Goal: Check status: Check status

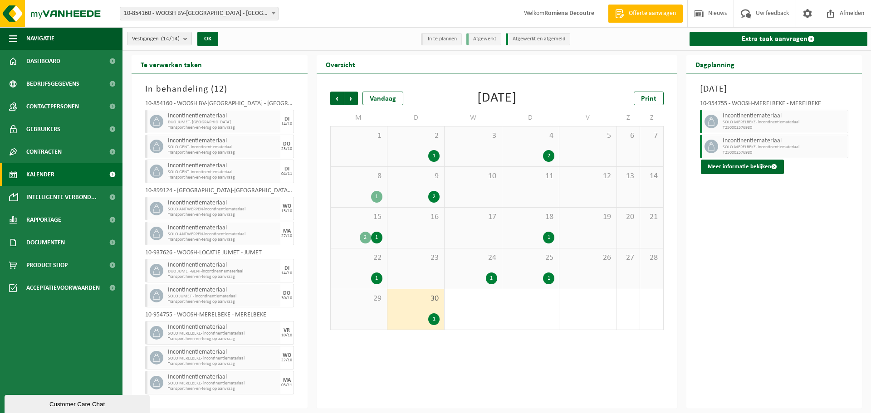
click at [431, 149] on div "2 1" at bounding box center [415, 146] width 57 height 40
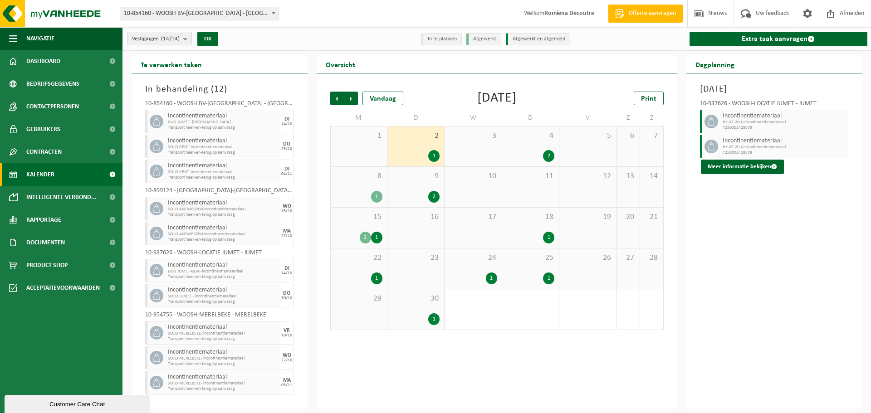
click at [518, 138] on span "4" at bounding box center [530, 136] width 48 height 10
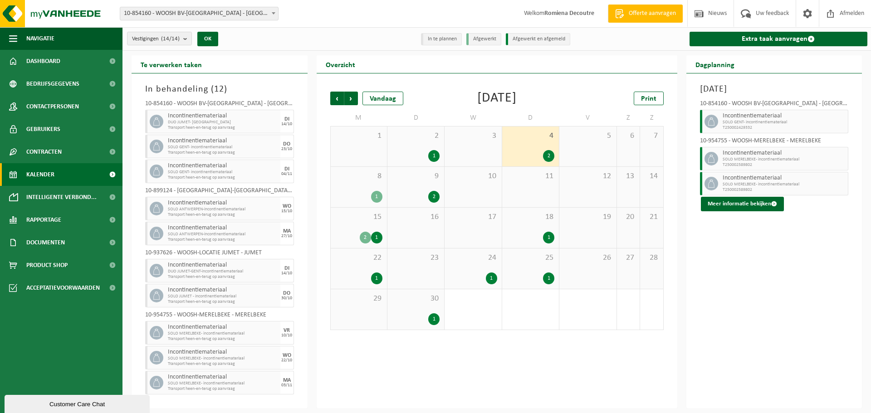
click at [374, 196] on div "1" at bounding box center [376, 197] width 11 height 12
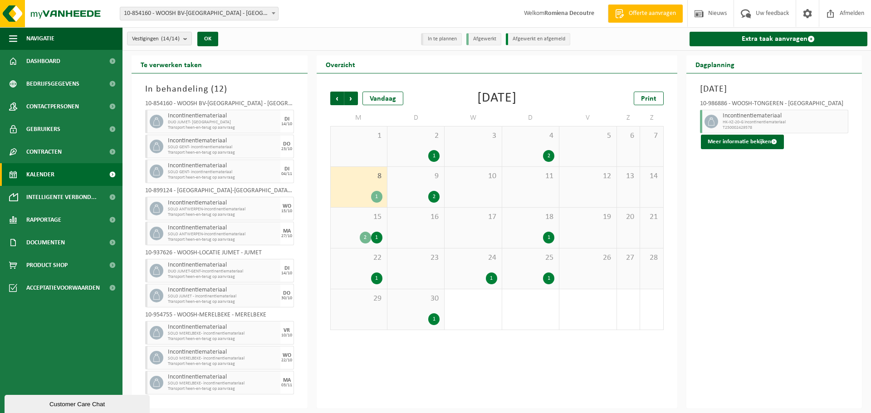
click at [407, 192] on div "2" at bounding box center [416, 197] width 48 height 12
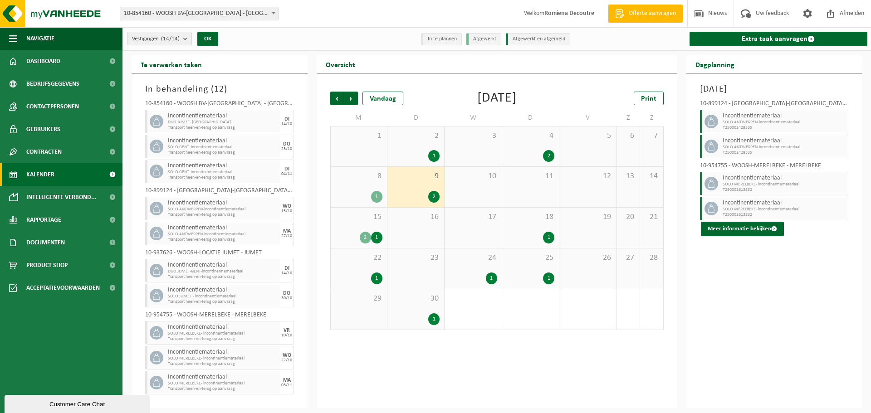
click at [371, 233] on div "2 1" at bounding box center [358, 238] width 47 height 12
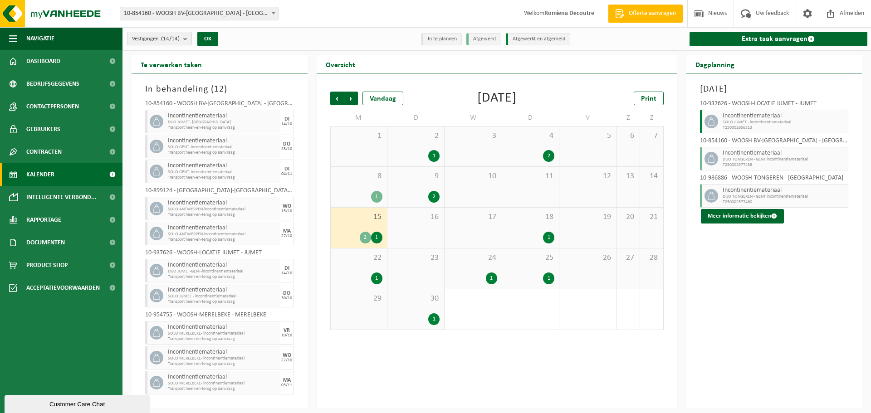
click at [535, 237] on div "1" at bounding box center [530, 238] width 48 height 12
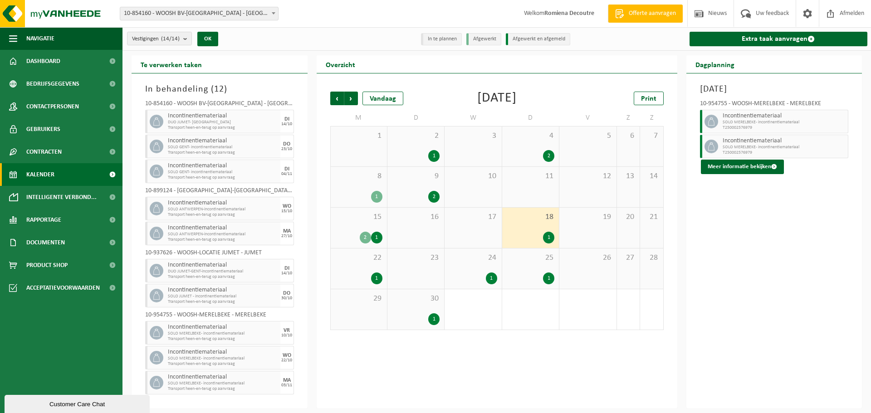
click at [364, 274] on div "1" at bounding box center [358, 278] width 47 height 12
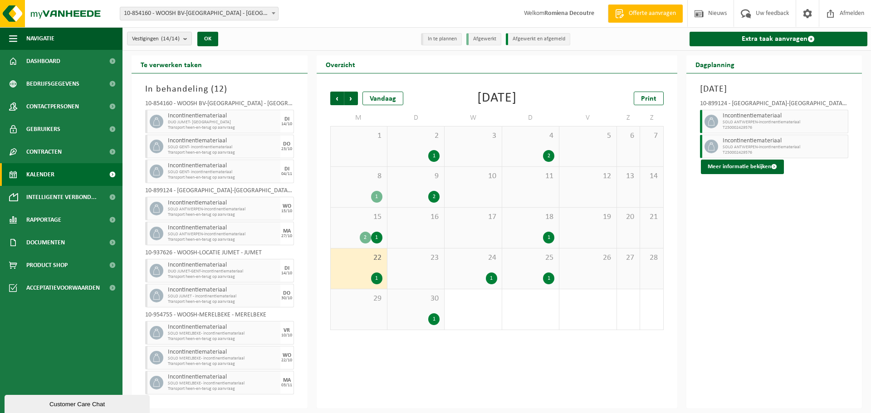
click at [465, 269] on div "24 1" at bounding box center [472, 268] width 57 height 40
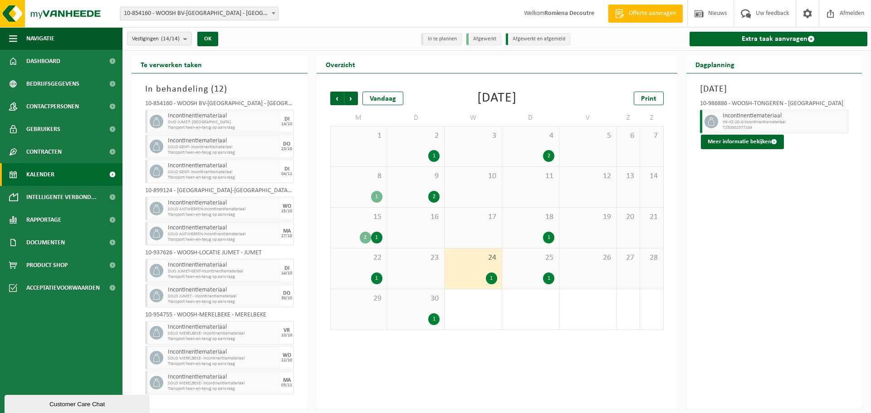
click at [356, 277] on div "1" at bounding box center [358, 278] width 47 height 12
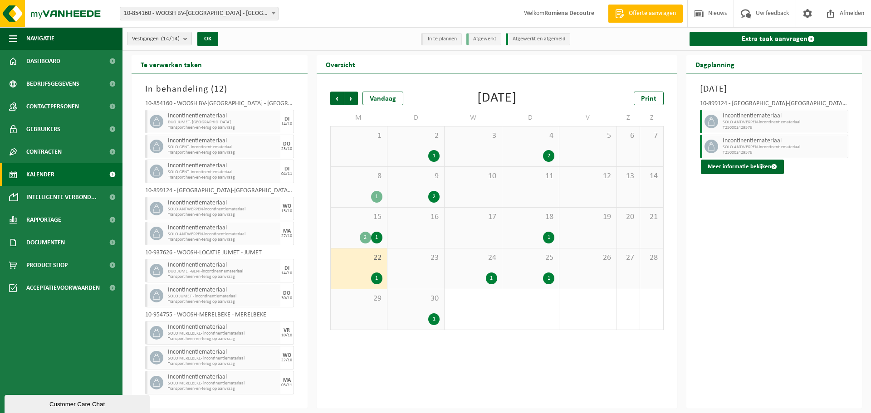
click at [465, 265] on div "24 1" at bounding box center [472, 268] width 57 height 40
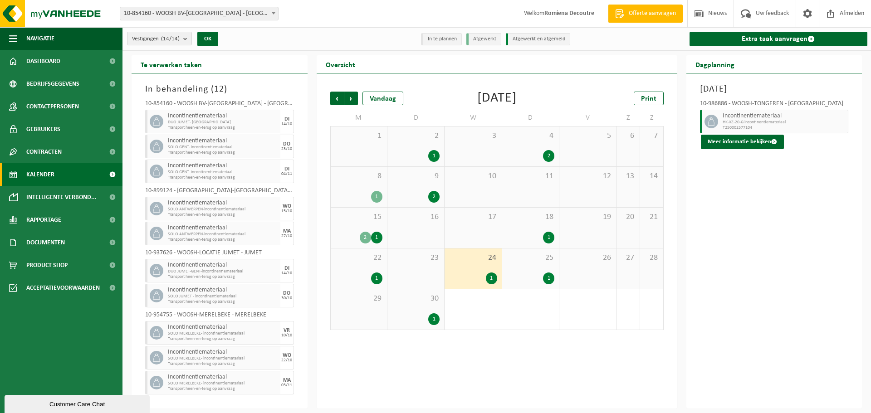
click at [545, 257] on span "25" at bounding box center [530, 258] width 48 height 10
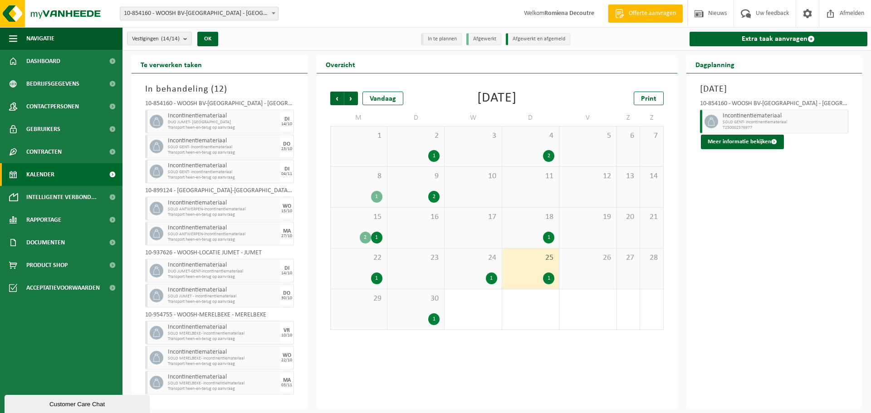
click at [412, 315] on div "1" at bounding box center [416, 319] width 48 height 12
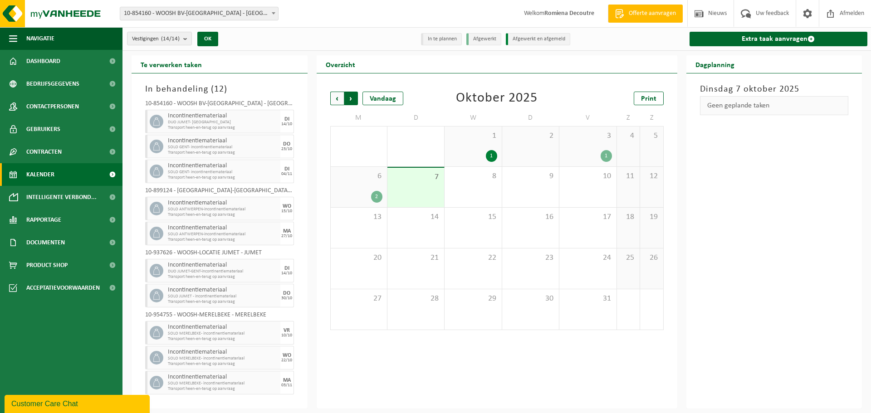
click at [337, 97] on span "Vorige" at bounding box center [337, 99] width 14 height 14
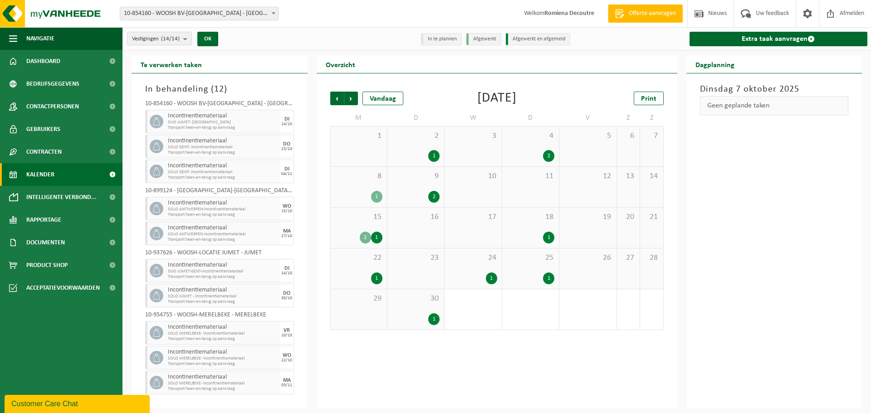
click at [415, 226] on div "16" at bounding box center [415, 228] width 57 height 40
click at [374, 230] on div "15 2 1" at bounding box center [359, 228] width 56 height 40
